Goal: Book appointment/travel/reservation

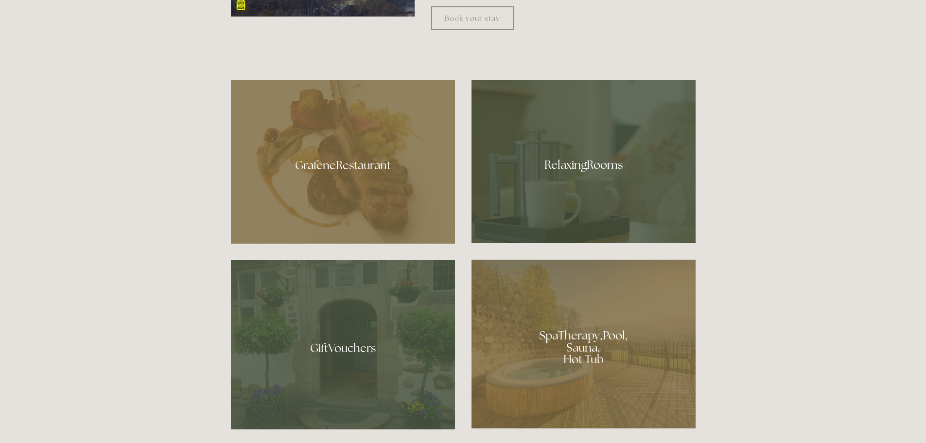
scroll to position [583, 0]
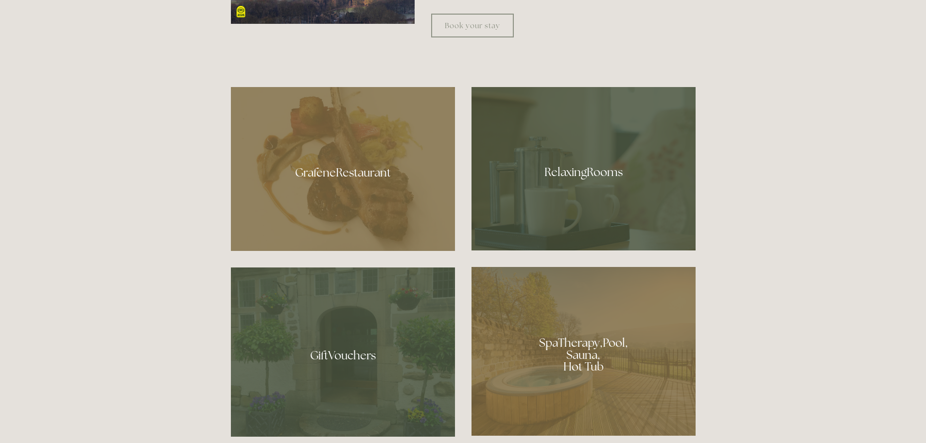
click at [554, 177] on div at bounding box center [583, 168] width 224 height 163
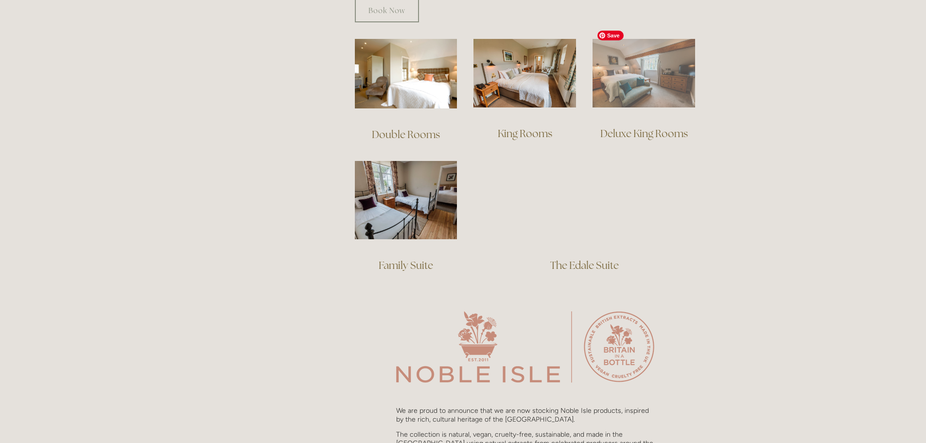
scroll to position [680, 0]
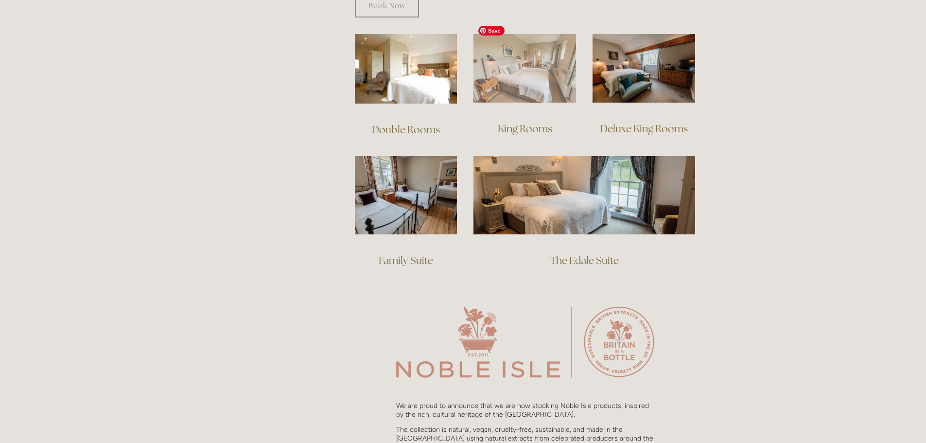
click at [530, 63] on img at bounding box center [524, 68] width 103 height 69
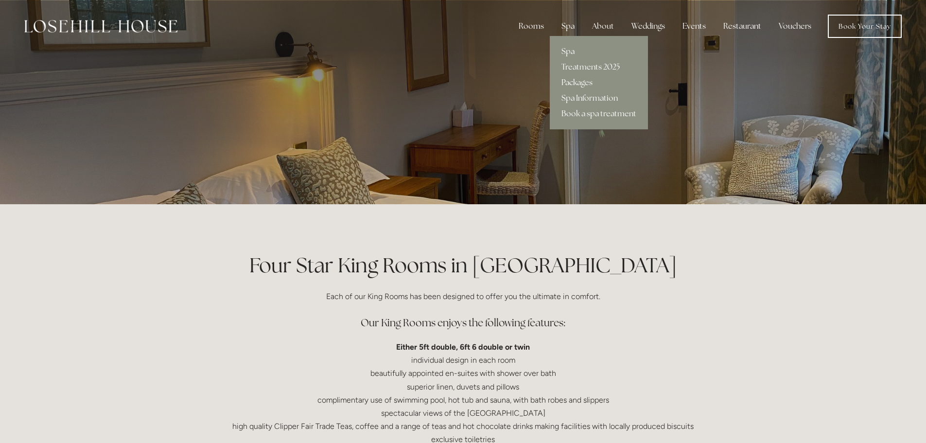
click at [573, 81] on link "Packages" at bounding box center [599, 83] width 98 height 16
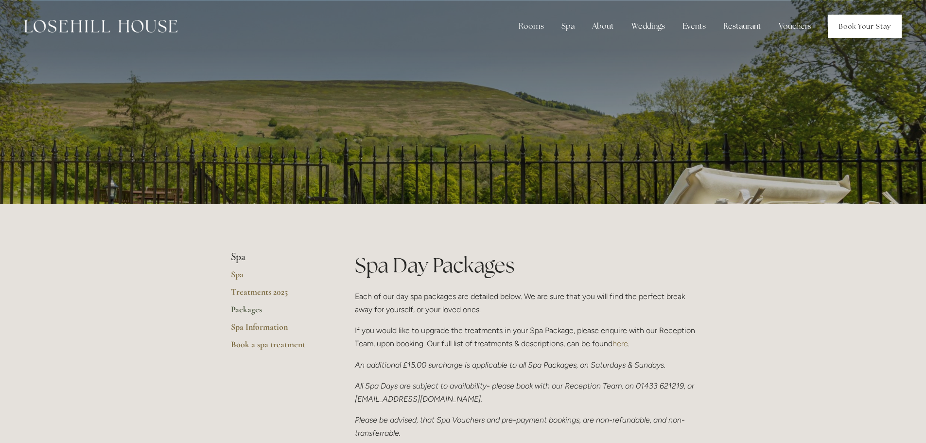
click at [839, 31] on link "Book Your Stay" at bounding box center [865, 26] width 74 height 23
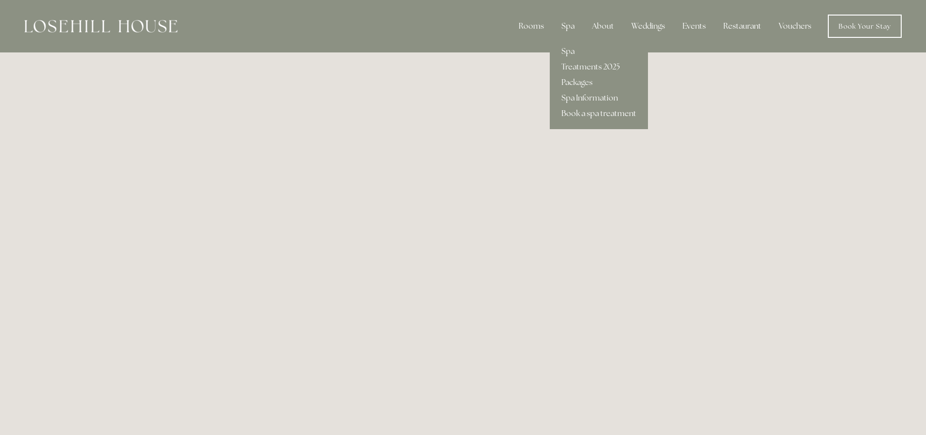
click at [608, 113] on link "Book a spa treatment" at bounding box center [599, 114] width 98 height 16
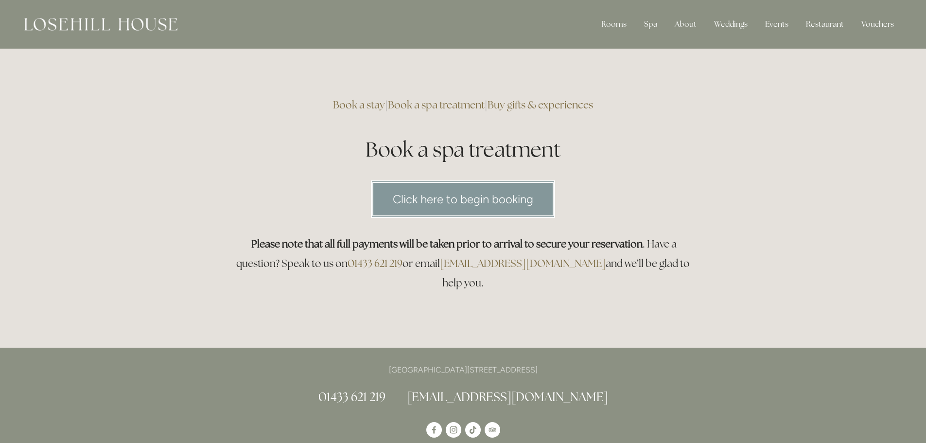
click at [468, 203] on link "Click here to begin booking" at bounding box center [463, 198] width 184 height 37
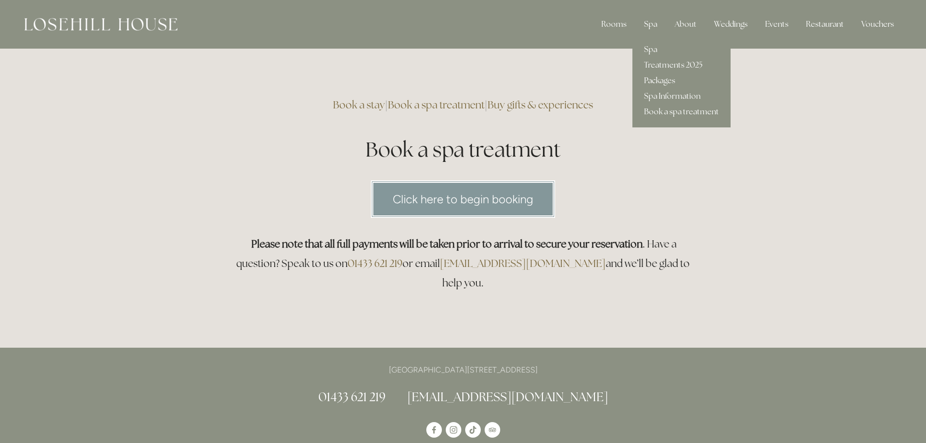
click at [658, 82] on link "Packages" at bounding box center [681, 81] width 98 height 16
